Goal: Task Accomplishment & Management: Manage account settings

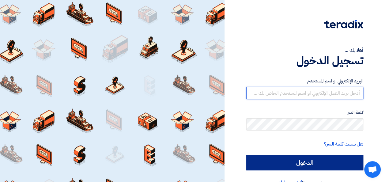
type input "[EMAIL_ADDRESS][DOMAIN_NAME]"
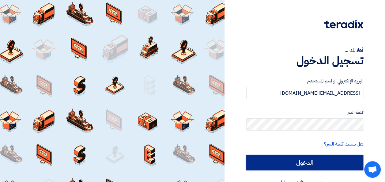
click at [307, 163] on input "الدخول" at bounding box center [304, 162] width 117 height 15
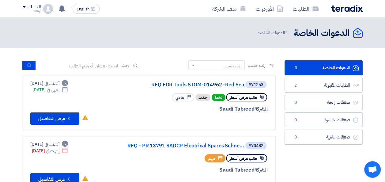
click at [199, 85] on link "RFQ FOR Tools STOM-014962 -Red Sea" at bounding box center [183, 85] width 123 height 6
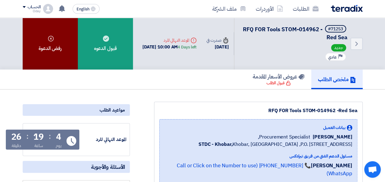
click at [45, 40] on div "رفض الدعوة" at bounding box center [50, 44] width 55 height 52
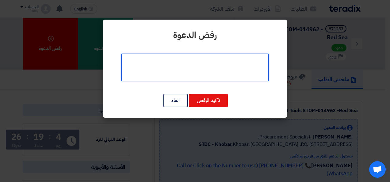
click at [210, 70] on textarea at bounding box center [194, 68] width 147 height 28
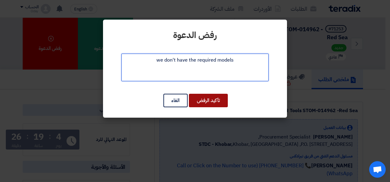
type textarea "we don't have the required models"
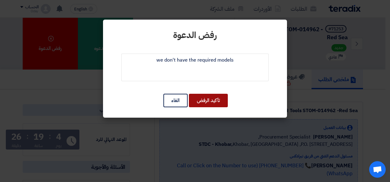
click at [206, 100] on button "تأكيد الرفض" at bounding box center [208, 100] width 39 height 13
